Goal: Use online tool/utility: Utilize a website feature to perform a specific function

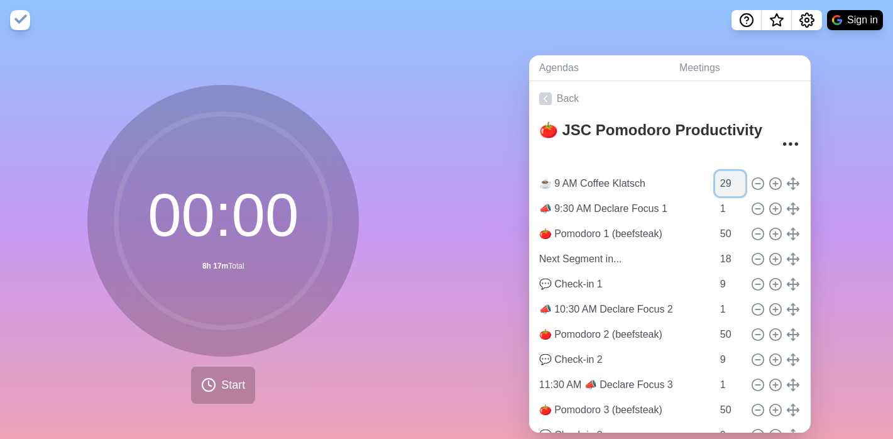
click at [716, 189] on input "29" at bounding box center [730, 183] width 30 height 25
click at [223, 389] on span "Start" at bounding box center [233, 384] width 24 height 17
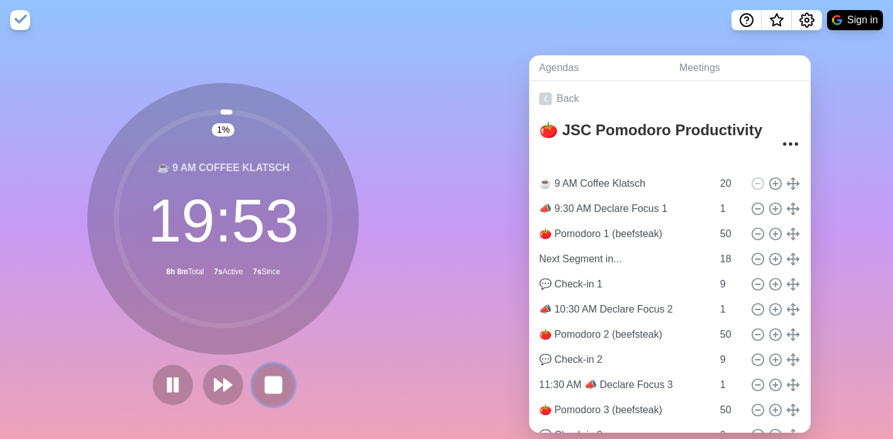
click at [275, 376] on rect at bounding box center [274, 384] width 16 height 16
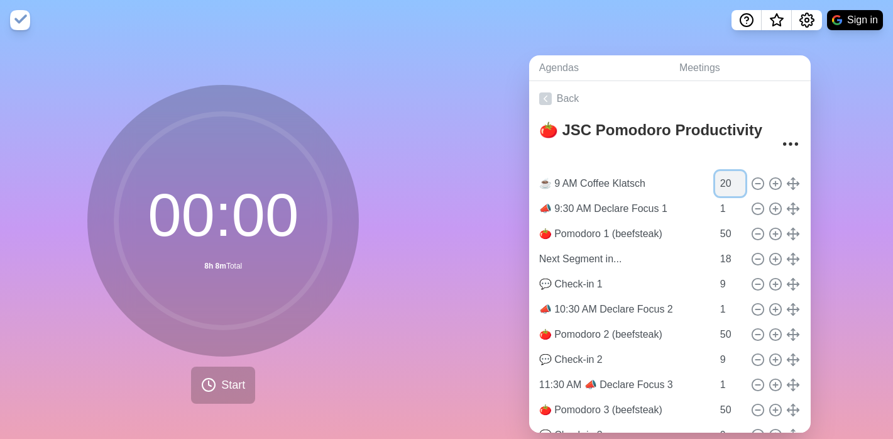
click at [715, 183] on input "20" at bounding box center [730, 183] width 30 height 25
type input "30"
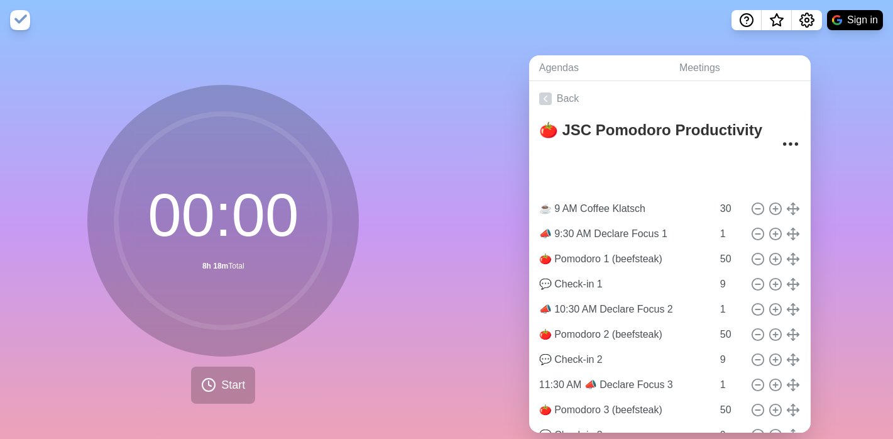
type input "Next Segment in..."
type input "18"
type input "☕️ 9 AM Coffee Klatsch"
type input "30"
type input "📣 9:30 AM Declare Focus 1"
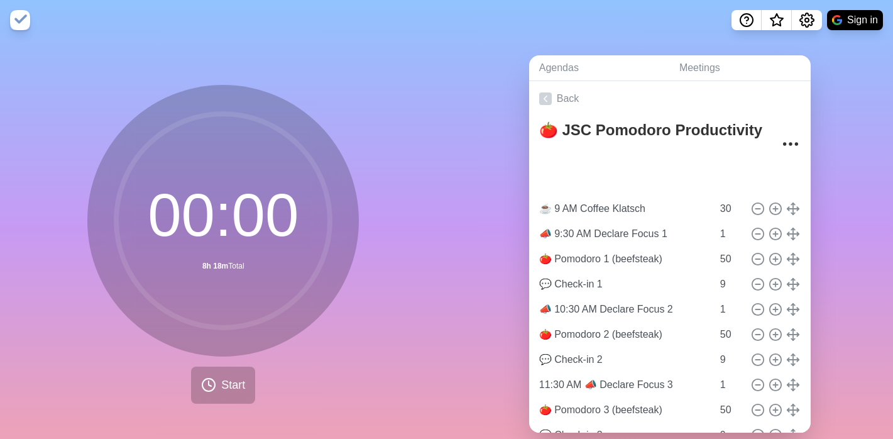
type input "1"
type input "🍅 Pomodoro 1 (beefsteak)"
type input "50"
type input "19"
click at [726, 177] on input "19" at bounding box center [730, 183] width 30 height 25
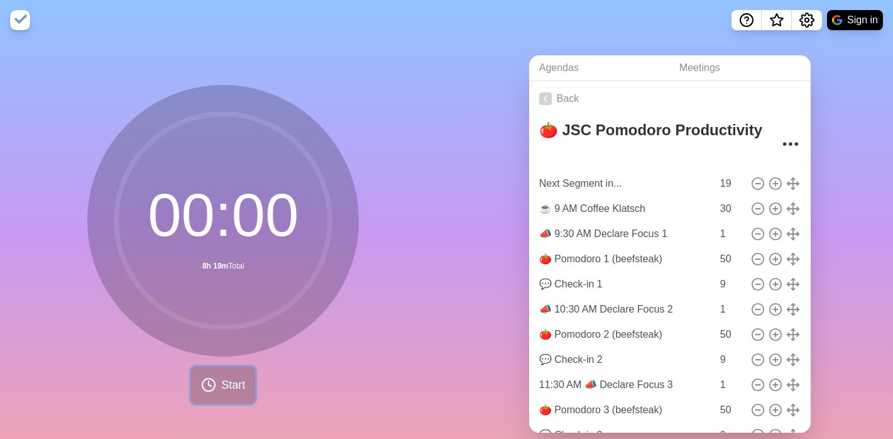
click at [223, 376] on span "Start" at bounding box center [233, 384] width 24 height 17
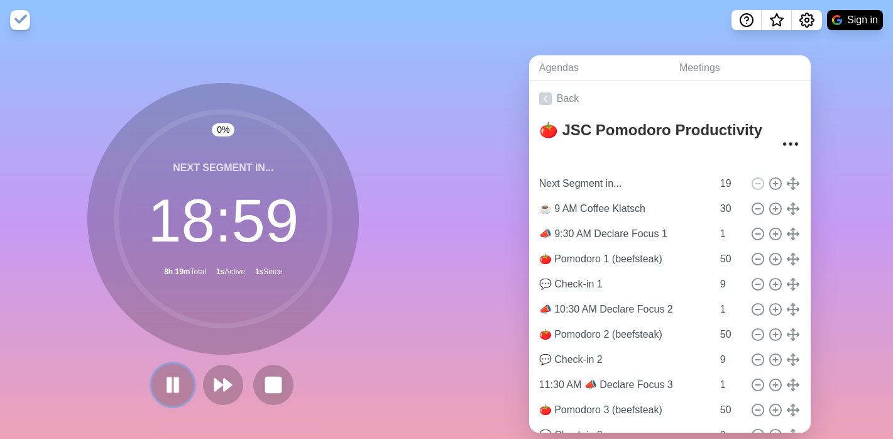
click at [177, 385] on icon at bounding box center [172, 384] width 21 height 21
click at [177, 385] on icon at bounding box center [173, 385] width 20 height 20
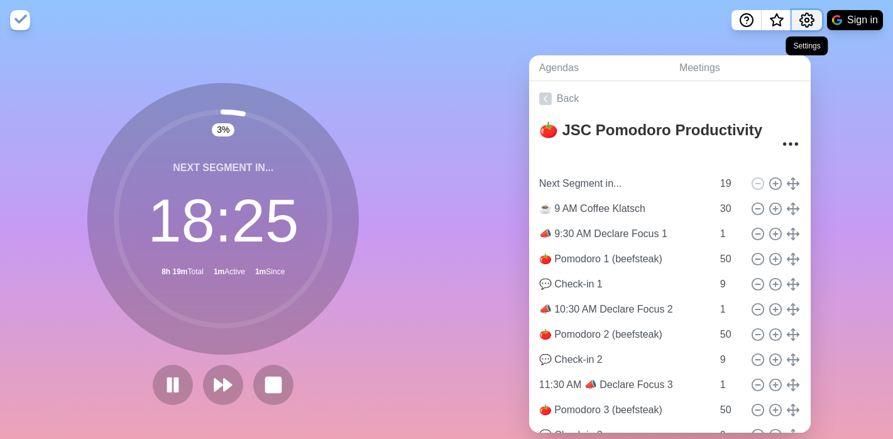
click at [806, 23] on icon "Settings" at bounding box center [806, 20] width 15 height 15
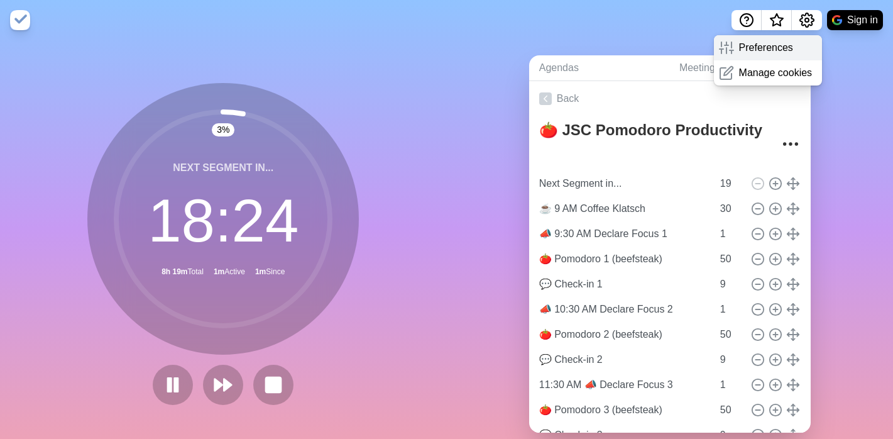
click at [779, 53] on p "Preferences" at bounding box center [766, 47] width 54 height 15
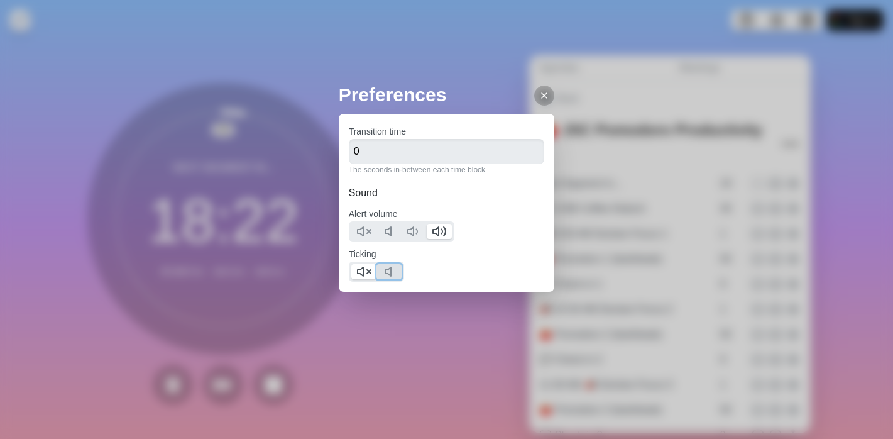
click at [389, 272] on icon at bounding box center [391, 271] width 15 height 15
click at [368, 269] on icon at bounding box center [363, 271] width 15 height 15
click at [542, 98] on line at bounding box center [544, 95] width 5 height 5
